Goal: Task Accomplishment & Management: Manage account settings

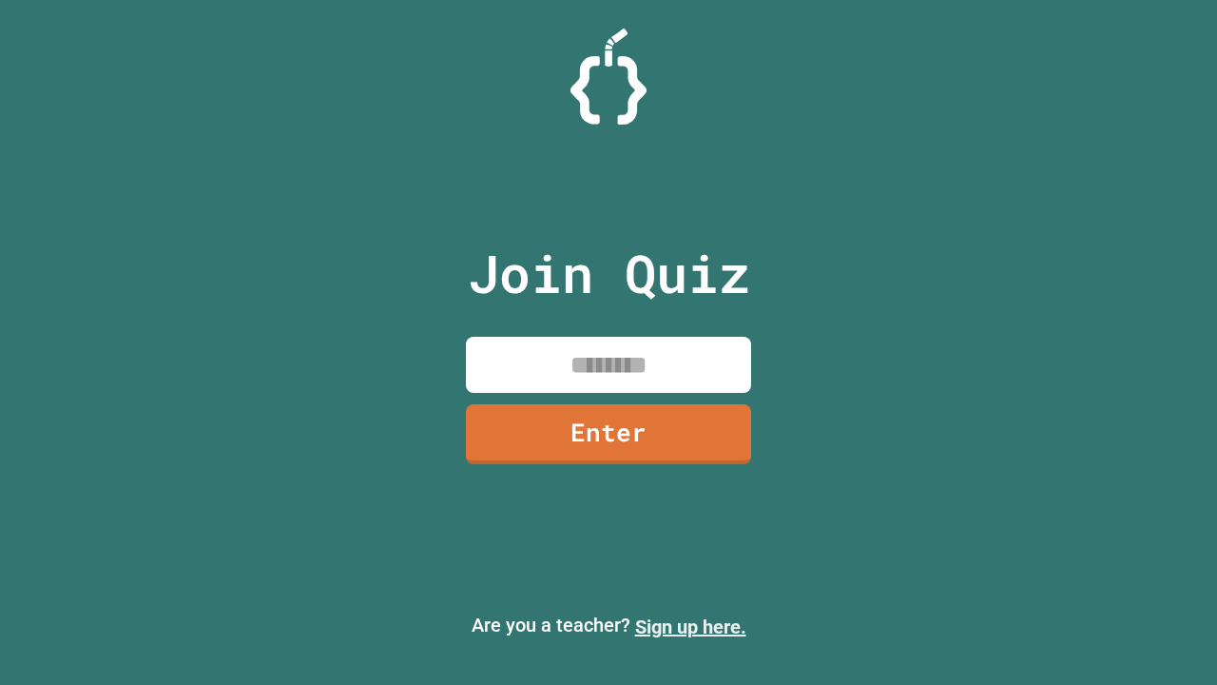
click at [690, 627] on link "Sign up here." at bounding box center [690, 626] width 111 height 23
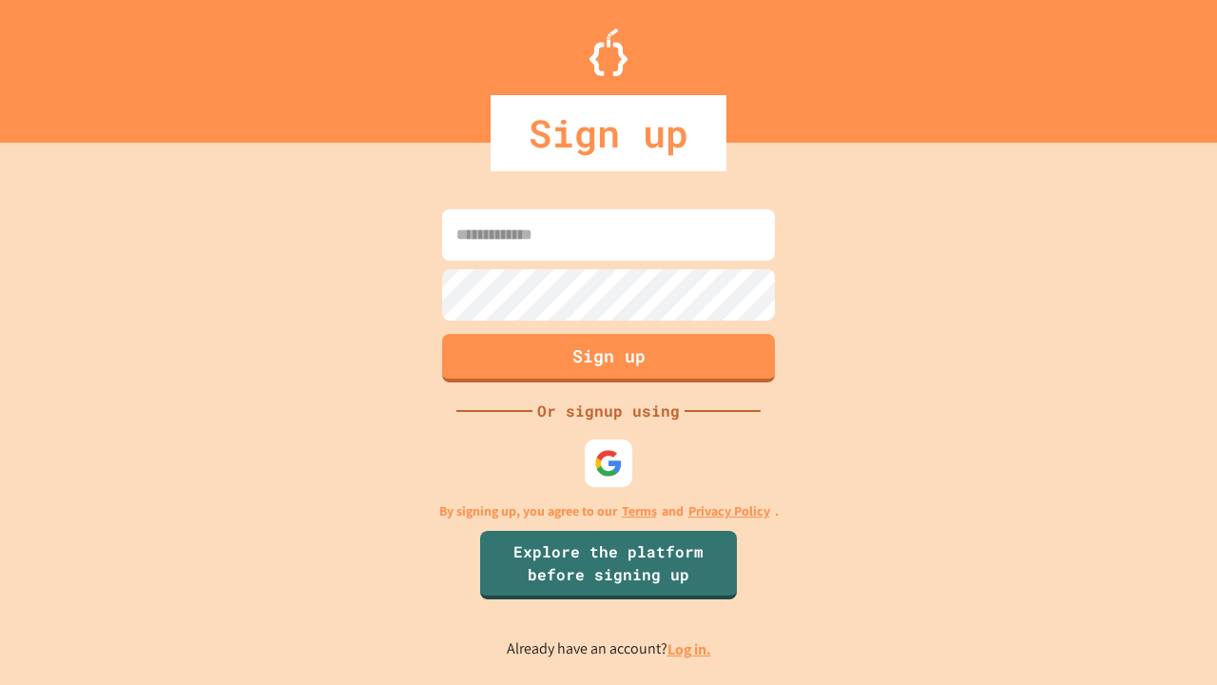
click at [690, 649] on link "Log in." at bounding box center [690, 649] width 44 height 20
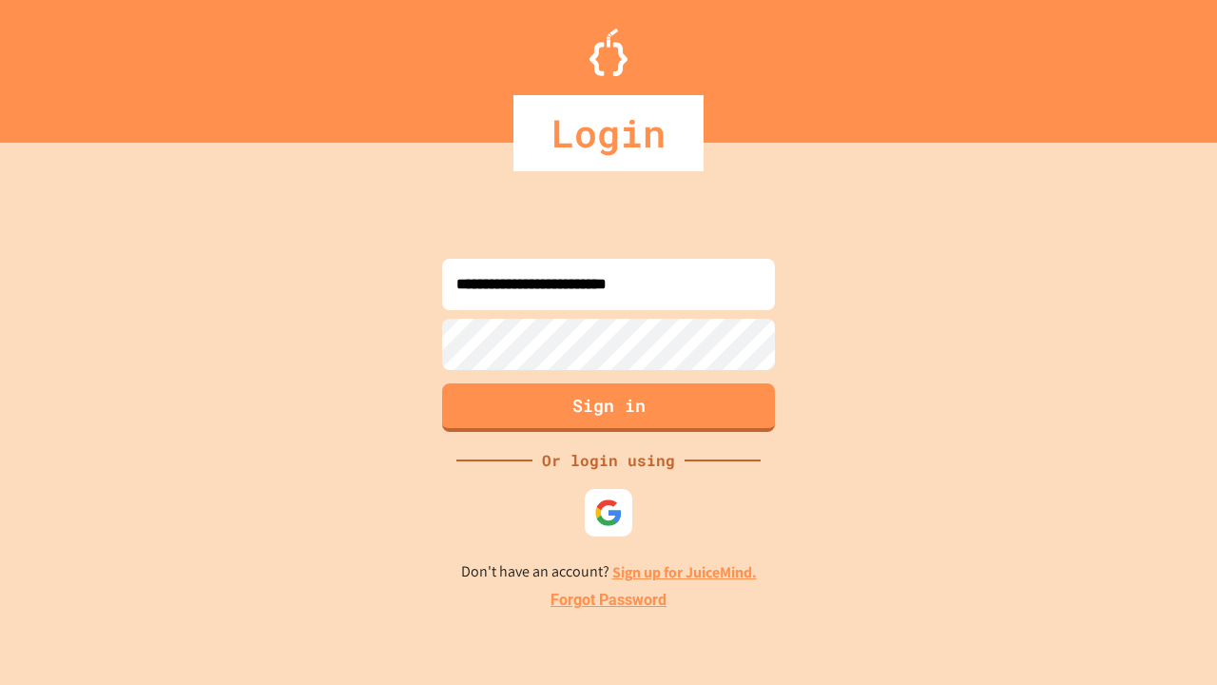
type input "**********"
